Goal: Information Seeking & Learning: Learn about a topic

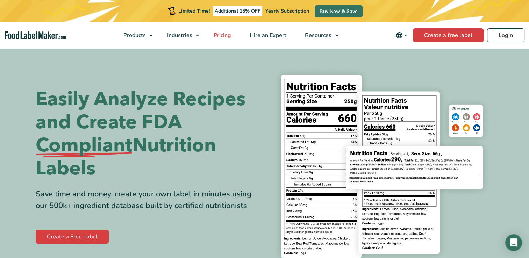
click at [226, 34] on span "Pricing" at bounding box center [222, 35] width 20 height 8
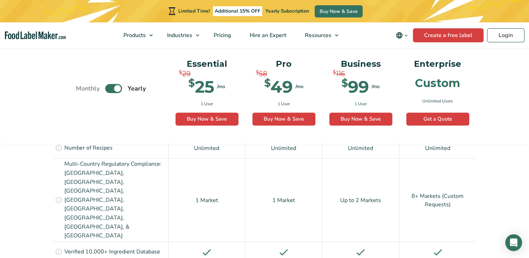
scroll to position [560, 0]
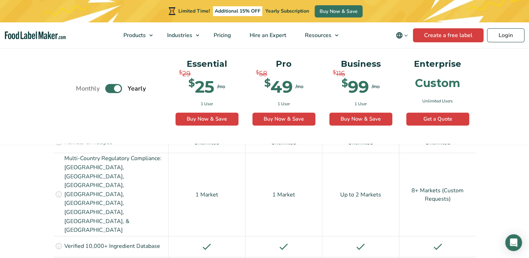
click at [112, 89] on label "Toggle" at bounding box center [113, 88] width 17 height 9
click at [82, 89] on input "Toggle" at bounding box center [79, 88] width 5 height 5
checkbox input "false"
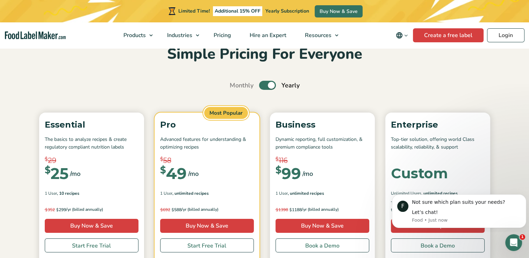
scroll to position [35, 0]
